Goal: Transaction & Acquisition: Purchase product/service

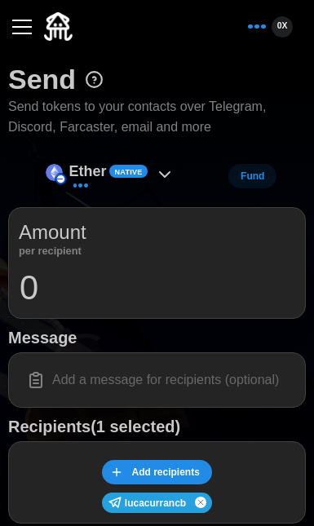
click at [195, 367] on input at bounding box center [157, 380] width 276 height 34
paste input "lucacurrancb"
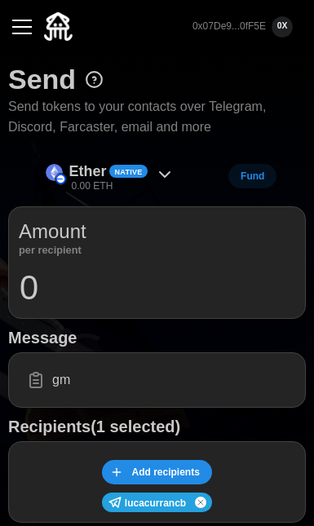
paste input "👋"
type input "gm 👋"
click at [84, 286] on input "0" at bounding box center [157, 287] width 276 height 41
click at [136, 168] on span "Native" at bounding box center [129, 171] width 28 height 11
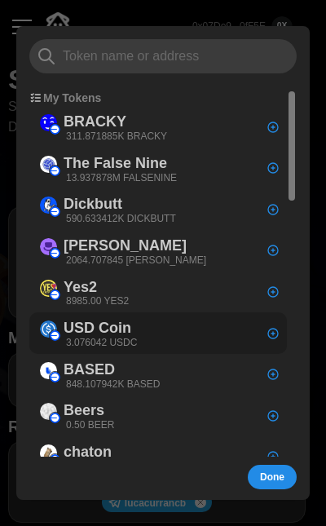
click at [159, 323] on div "USD Coin 3.076042 USDC" at bounding box center [157, 334] width 257 height 42
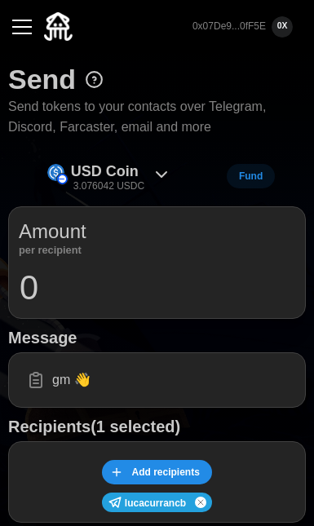
click at [120, 294] on input "0" at bounding box center [157, 287] width 276 height 41
type input "1"
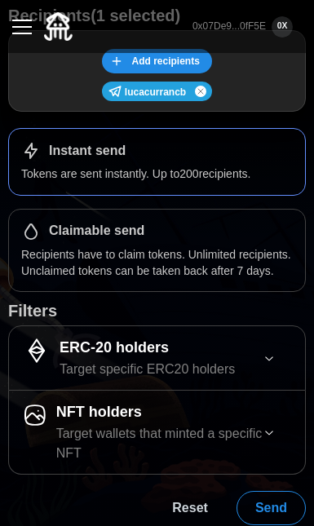
click at [280, 500] on span "Send" at bounding box center [271, 507] width 32 height 33
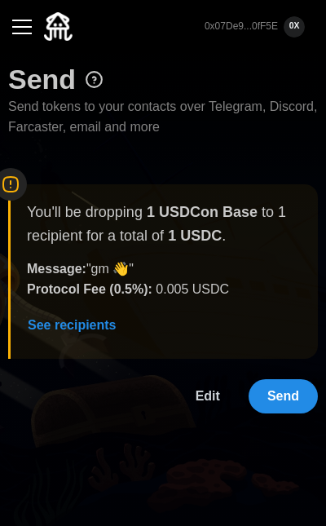
click at [282, 386] on span "Send" at bounding box center [283, 396] width 32 height 33
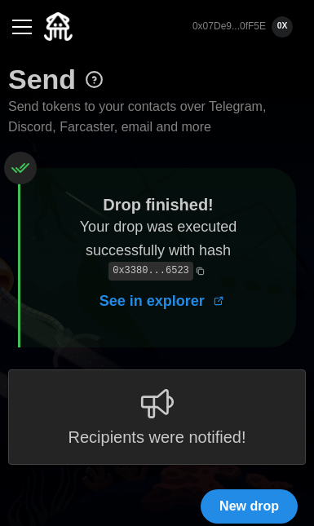
scroll to position [11, 0]
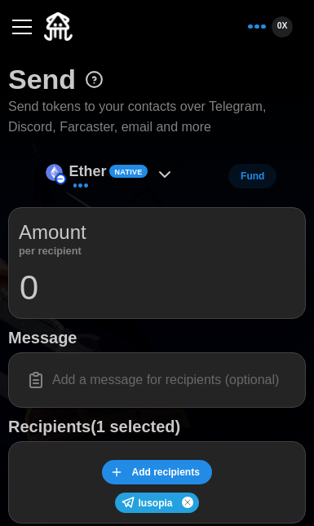
click at [161, 174] on icon at bounding box center [165, 175] width 20 height 20
click at [166, 363] on input at bounding box center [157, 380] width 276 height 34
type input "test test"
click at [139, 271] on input "0" at bounding box center [157, 287] width 276 height 41
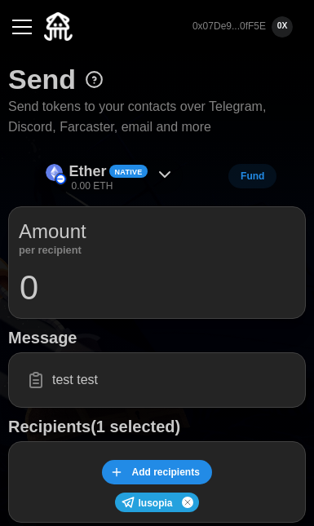
click at [170, 175] on icon at bounding box center [165, 175] width 20 height 20
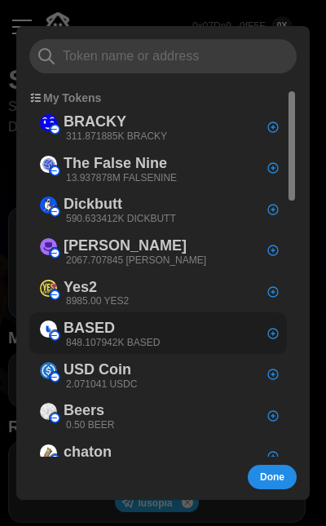
click at [136, 336] on p "848.107942K BASED" at bounding box center [113, 343] width 94 height 14
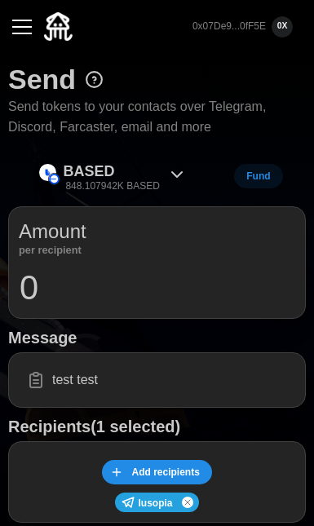
click at [147, 286] on input "0" at bounding box center [157, 287] width 276 height 41
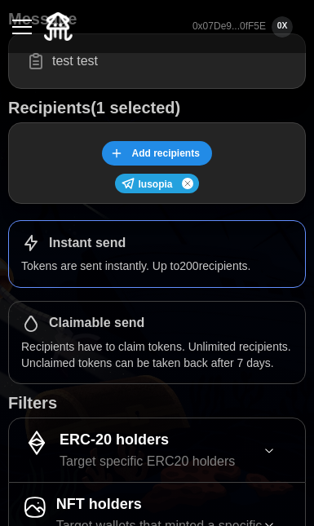
scroll to position [411, 0]
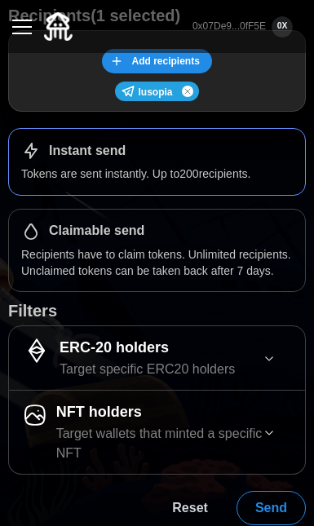
type input "48"
click at [282, 505] on span "Send" at bounding box center [271, 507] width 32 height 33
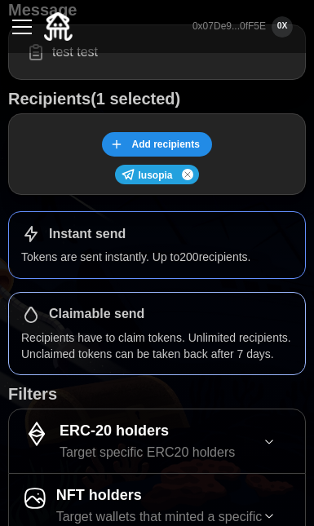
scroll to position [0, 0]
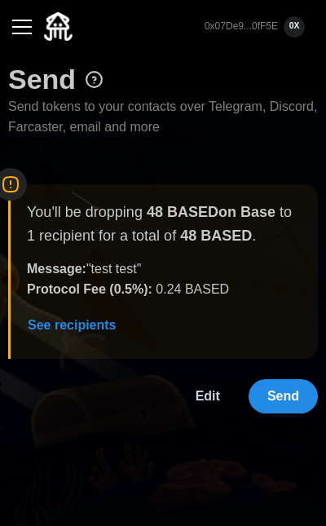
click at [279, 391] on span "Send" at bounding box center [283, 396] width 32 height 33
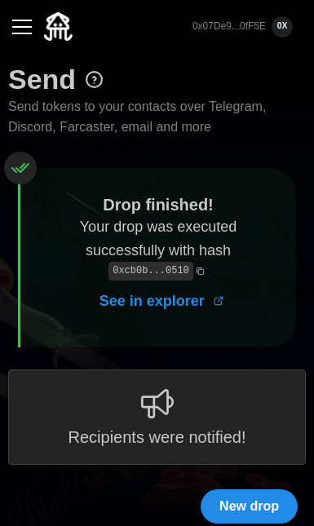
scroll to position [11, 0]
